Goal: Check status: Check status

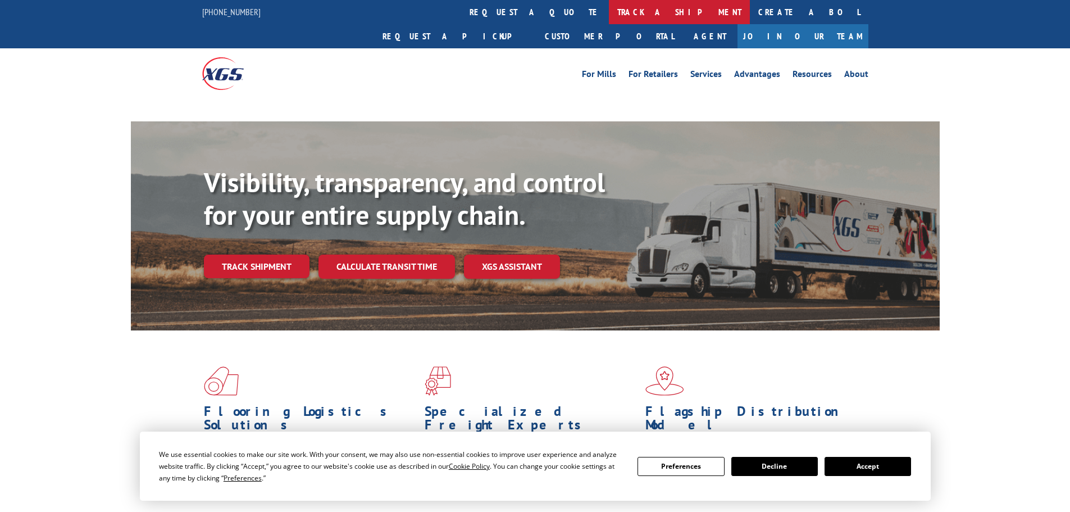
click at [609, 8] on link "track a shipment" at bounding box center [679, 12] width 141 height 24
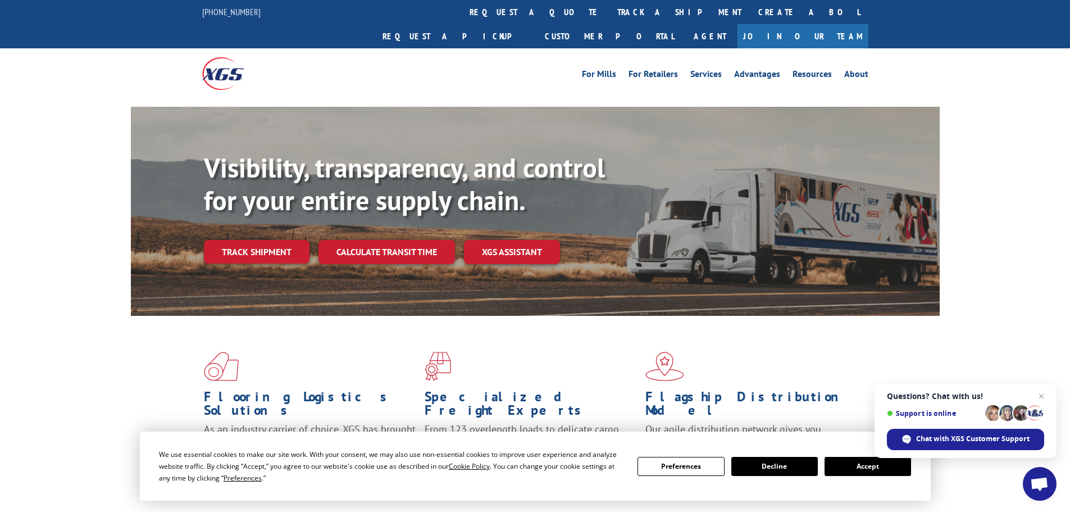
click at [873, 467] on button "Accept" at bounding box center [868, 466] width 87 height 19
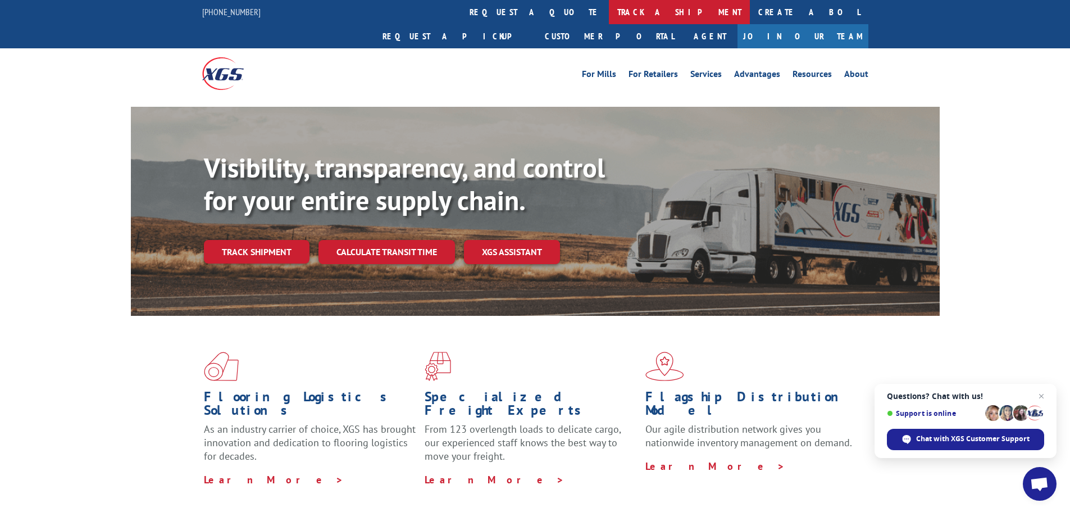
click at [609, 17] on link "track a shipment" at bounding box center [679, 12] width 141 height 24
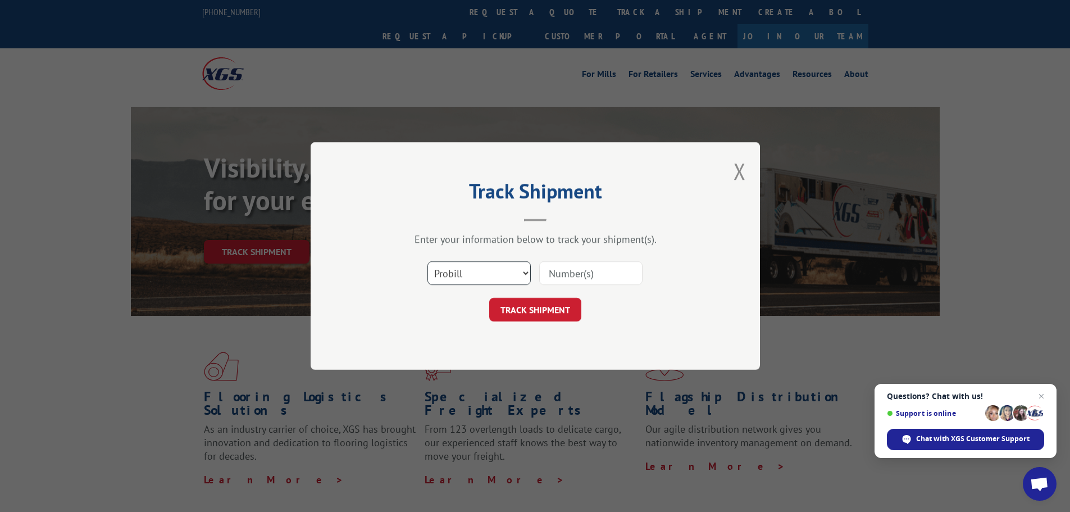
click at [487, 268] on select "Select category... Probill BOL PO" at bounding box center [479, 273] width 103 height 24
select select "bol"
click at [428, 261] on select "Select category... Probill BOL PO" at bounding box center [479, 273] width 103 height 24
click at [564, 275] on input at bounding box center [590, 273] width 103 height 24
paste input "- 6021905"
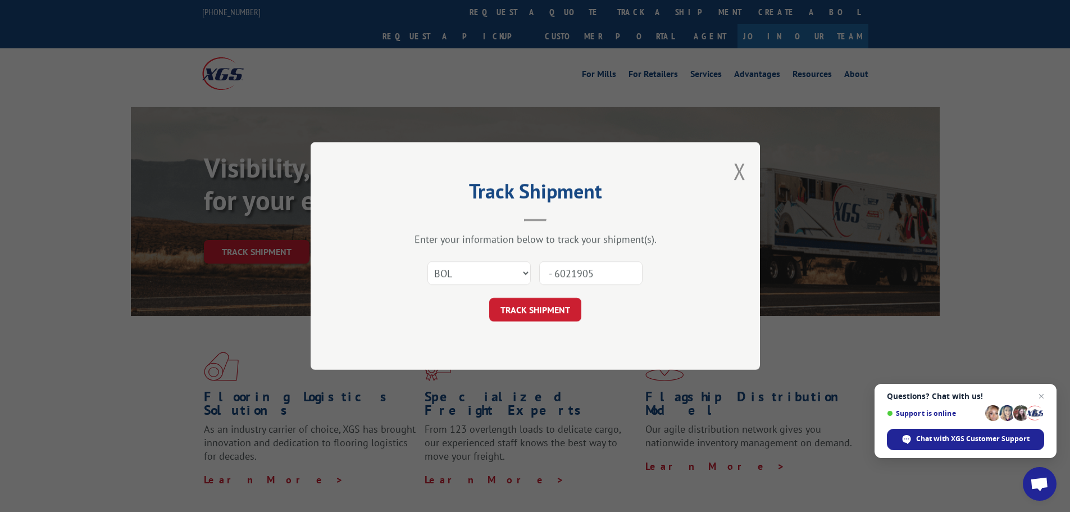
click at [553, 272] on input "- 6021905" at bounding box center [590, 273] width 103 height 24
type input "6021905"
click at [538, 316] on button "TRACK SHIPMENT" at bounding box center [535, 310] width 92 height 24
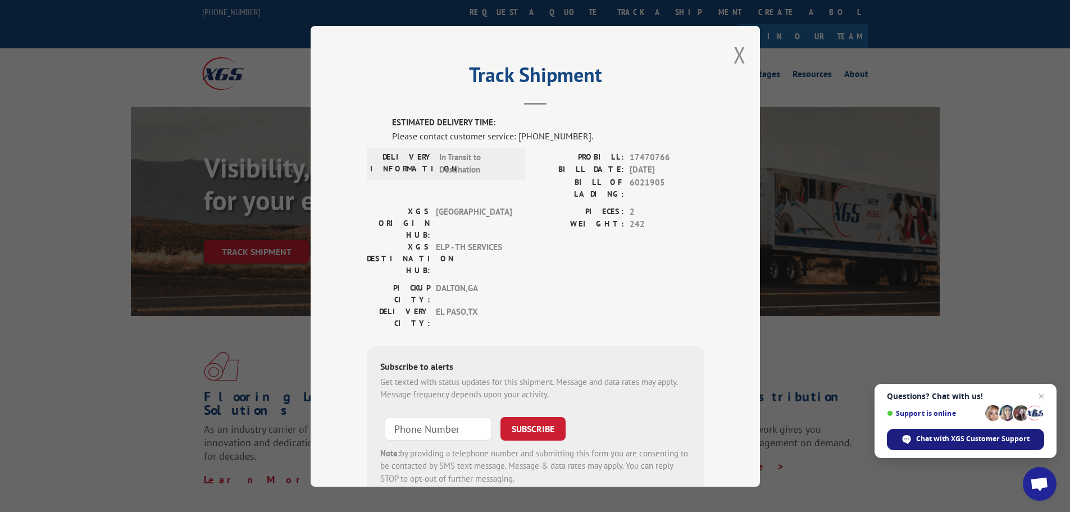
click at [940, 440] on span "Chat with XGS Customer Support" at bounding box center [972, 439] width 113 height 10
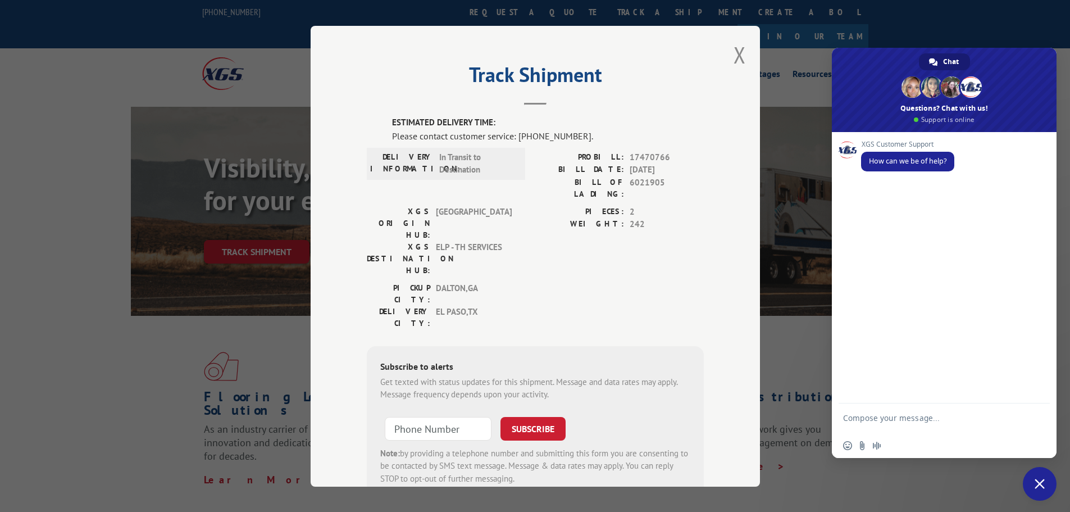
click at [861, 411] on form at bounding box center [932, 419] width 178 height 32
click at [860, 429] on textarea "Compose your message..." at bounding box center [932, 423] width 178 height 20
type textarea "good morning need status on P.O 2526525 Home depot"
click at [1039, 414] on span "Send" at bounding box center [1037, 418] width 8 height 8
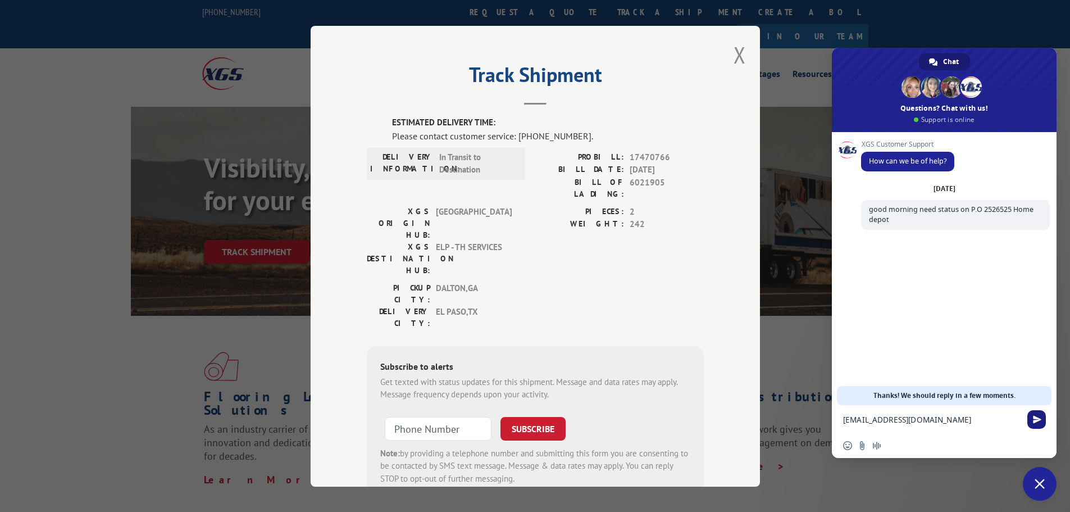
type textarea "[EMAIL_ADDRESS][DOMAIN_NAME]"
click at [1030, 419] on span "Send" at bounding box center [1037, 419] width 19 height 19
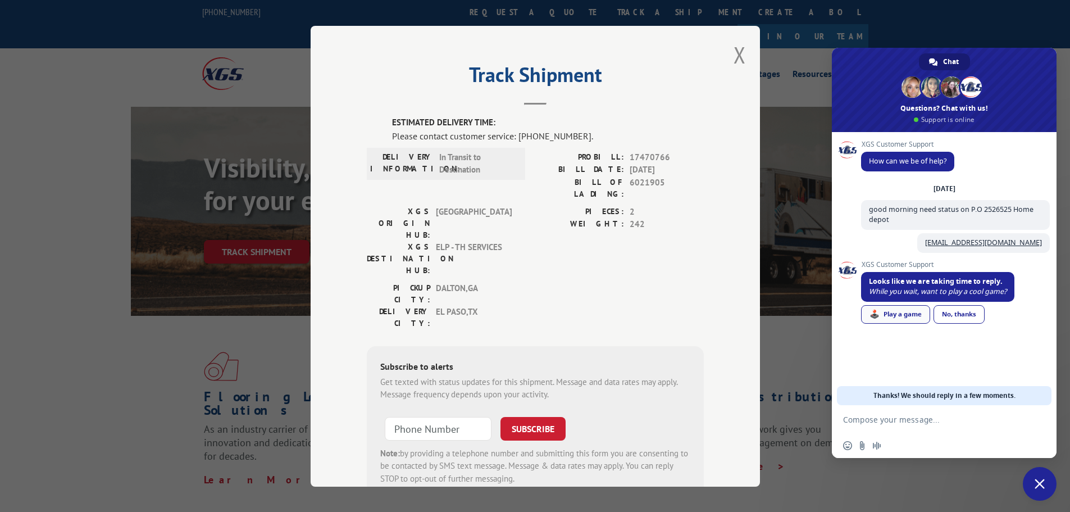
click at [894, 314] on div "🕹️ Play a game" at bounding box center [895, 314] width 69 height 19
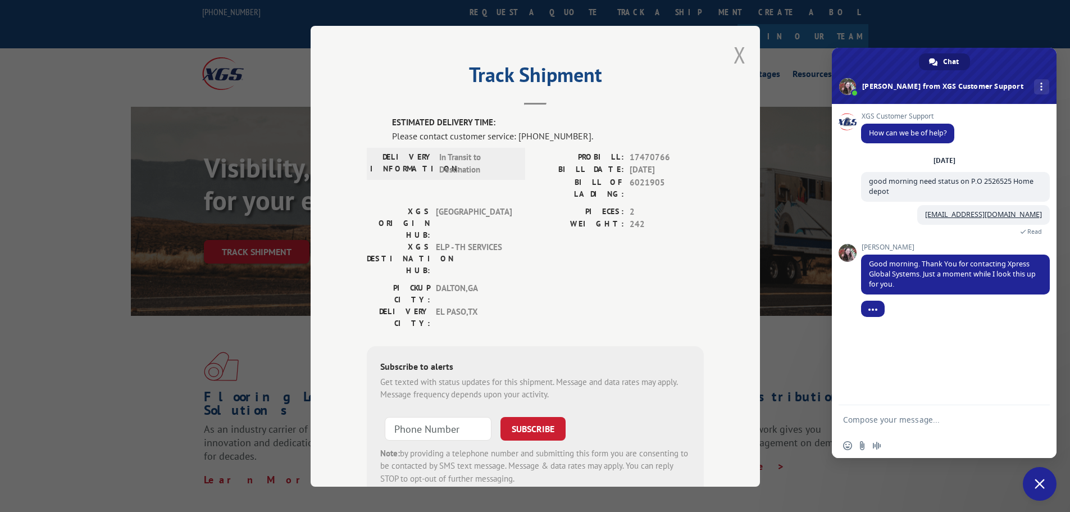
click at [735, 55] on button "Close modal" at bounding box center [740, 55] width 12 height 30
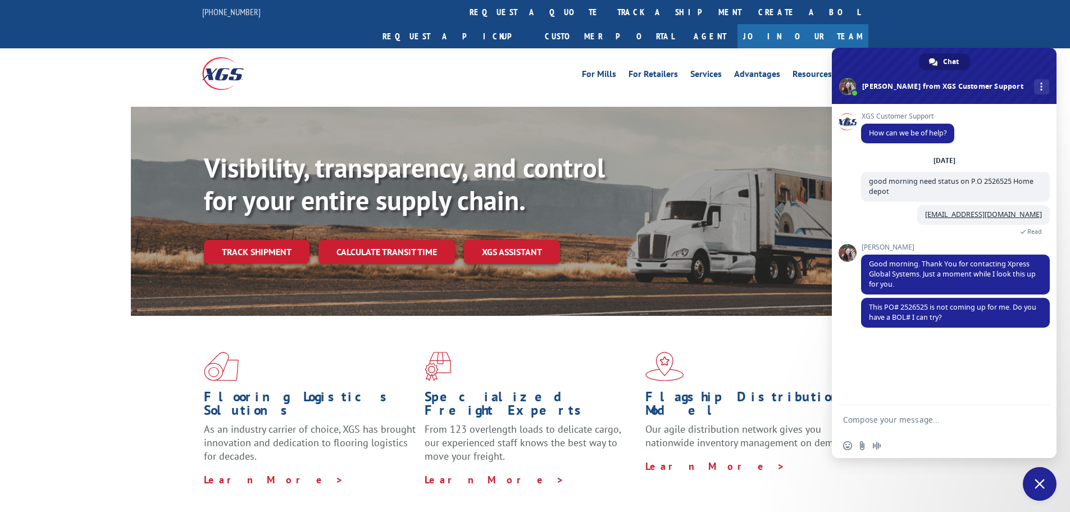
click at [856, 419] on textarea "Compose your message..." at bounding box center [932, 420] width 178 height 10
paste textarea "- 6021905"
click at [849, 418] on textarea "- 6021905" at bounding box center [932, 420] width 178 height 10
type textarea "6021905"
click at [1039, 420] on span "Send" at bounding box center [1037, 419] width 8 height 8
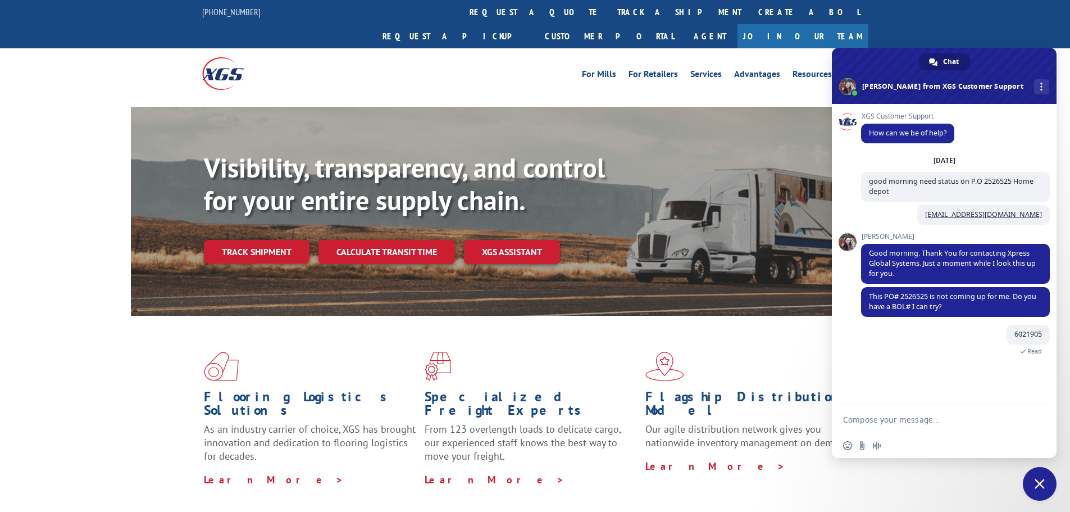
click at [889, 421] on textarea "Compose your message..." at bounding box center [932, 420] width 178 height 10
paste textarea "roduct:** FROM VNDR ATTN:S0303 PRODUCT SHIPPED; EXPECTED DELIVERY ON [DATE]T00:…"
type textarea "roduct:** FROM VNDR ATTN:S0303 PRODUCT SHIPPED; EXPECTED DELIVERY ON [DATE]T00:…"
click at [1038, 397] on span "Send" at bounding box center [1037, 397] width 8 height 8
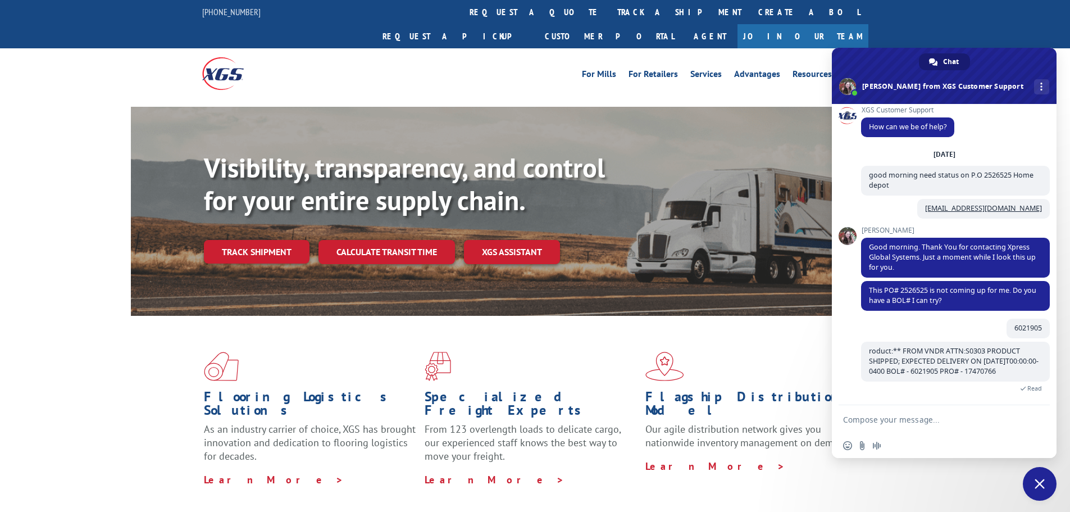
click at [860, 417] on textarea "Compose your message..." at bounding box center [932, 420] width 178 height 10
type textarea "22526525"
click at [1044, 423] on span "Send" at bounding box center [1037, 419] width 19 height 19
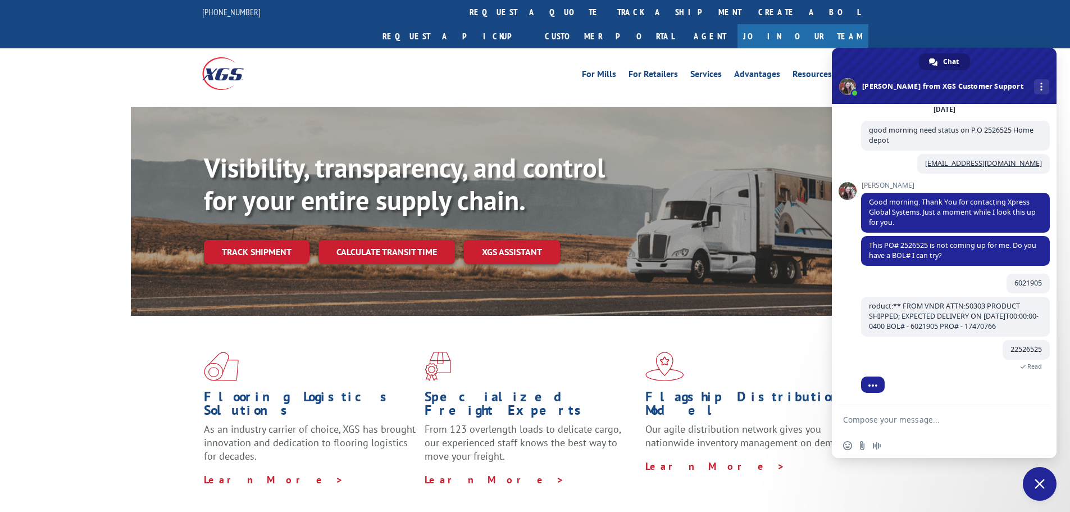
scroll to position [88, 0]
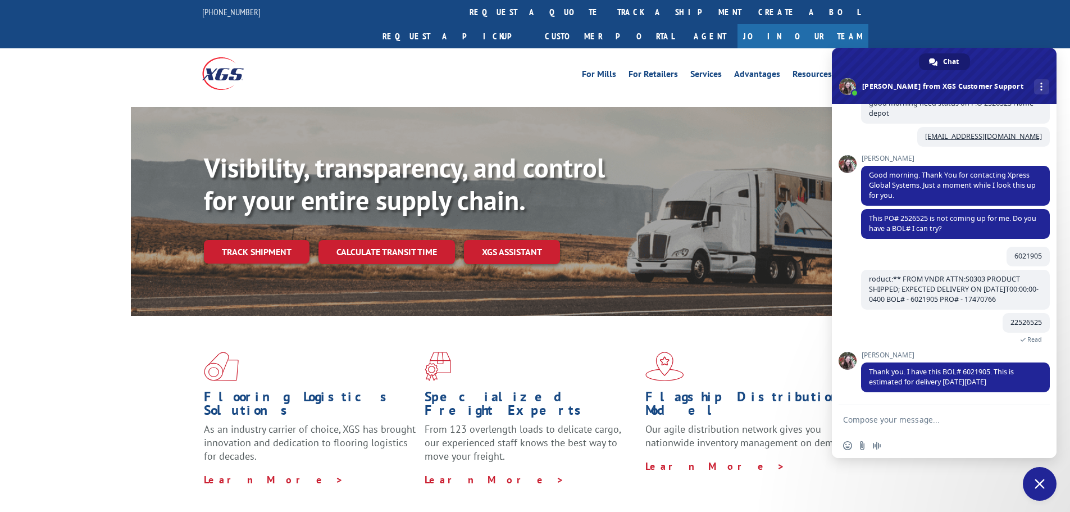
click at [871, 420] on textarea "Compose your message..." at bounding box center [932, 420] width 178 height 10
type textarea "t"
type textarea "Thank you"
click at [1044, 420] on span "Send" at bounding box center [1037, 419] width 19 height 19
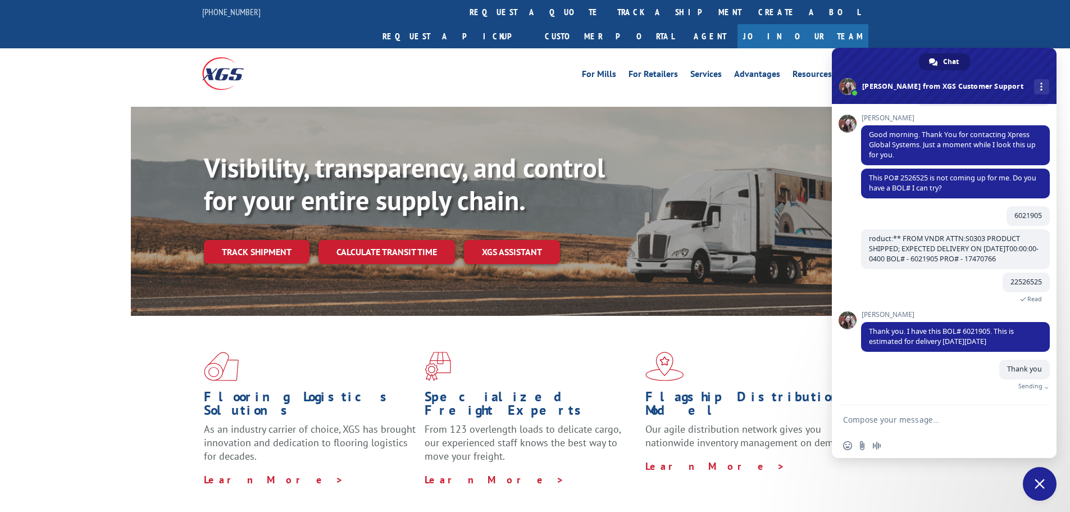
scroll to position [116, 0]
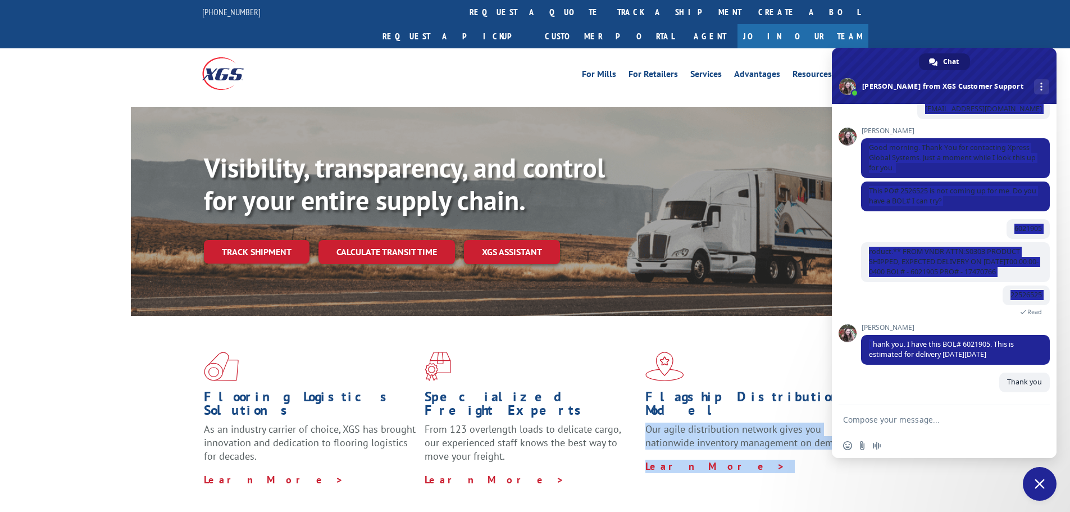
drag, startPoint x: 873, startPoint y: 340, endPoint x: 825, endPoint y: 370, distance: 56.5
